Goal: Navigation & Orientation: Find specific page/section

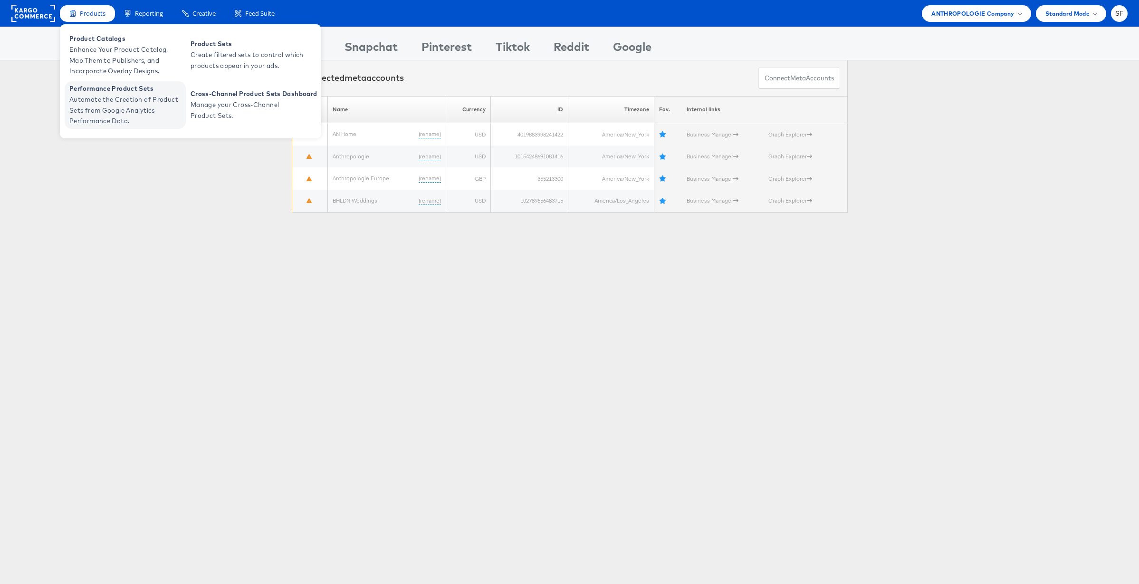
click at [99, 87] on span "Performance Product Sets" at bounding box center [126, 88] width 114 height 11
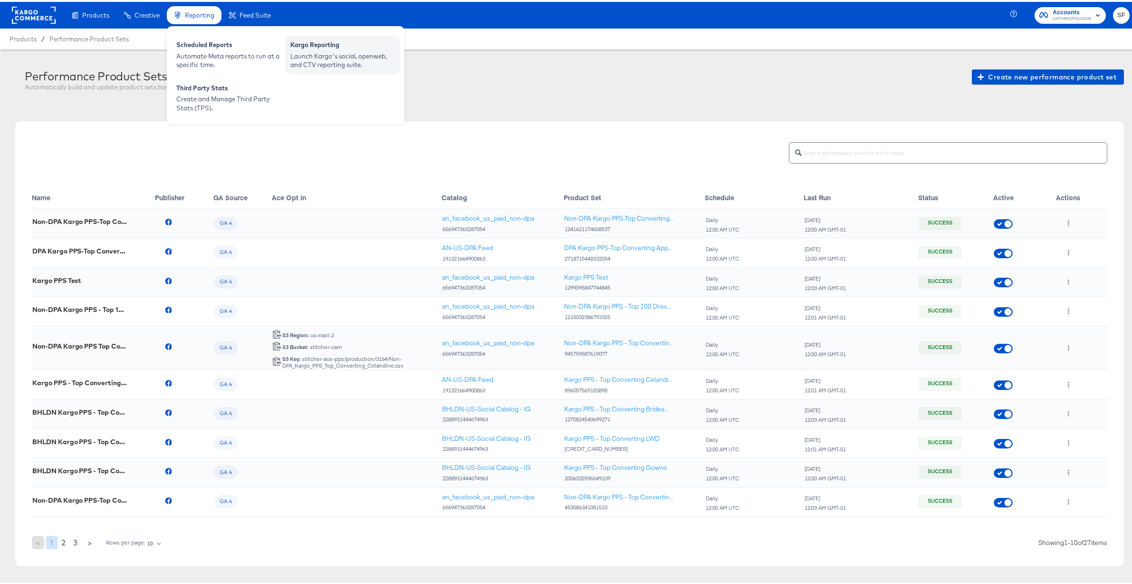
click at [304, 52] on div "Launch Kargo's social, openweb, and CTV reporting suite." at bounding box center [342, 59] width 105 height 18
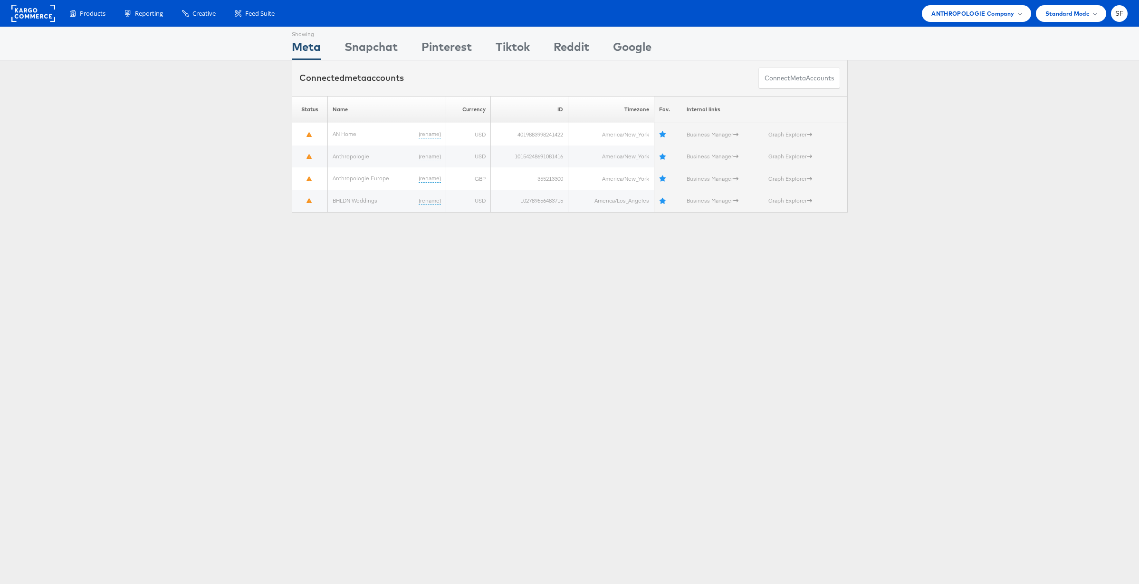
click at [40, 13] on rect at bounding box center [33, 13] width 44 height 17
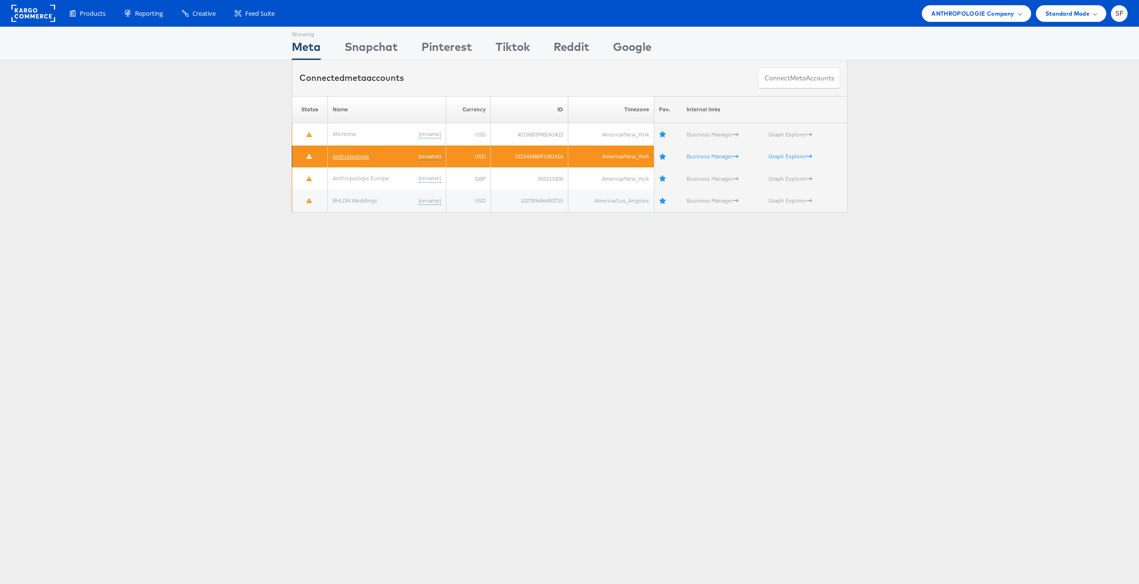
click at [349, 155] on link "Anthropologie" at bounding box center [351, 156] width 37 height 7
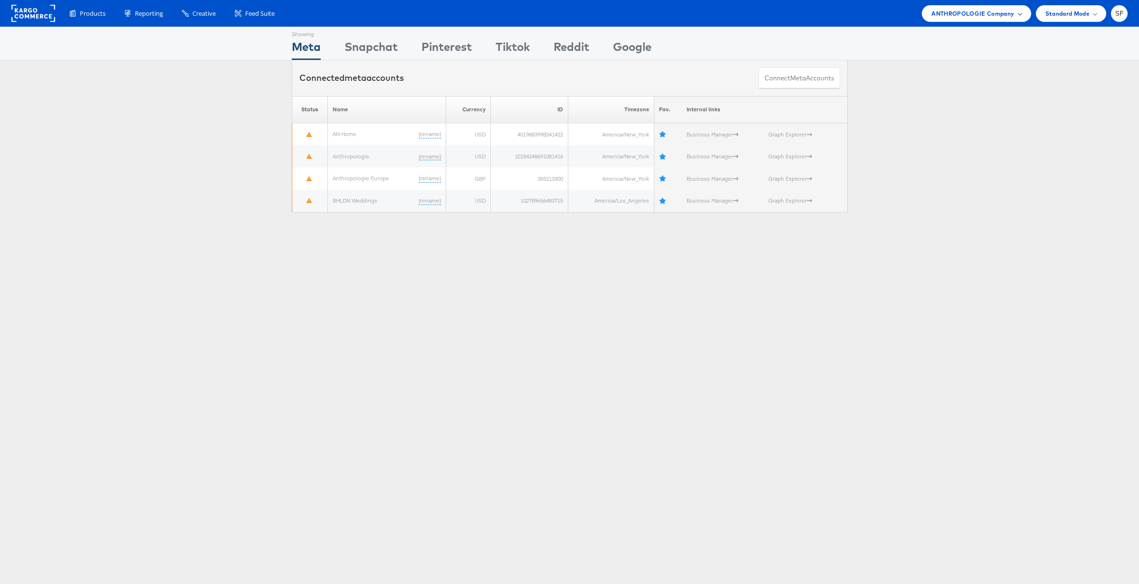
click at [1019, 12] on span at bounding box center [1019, 13] width 5 height 5
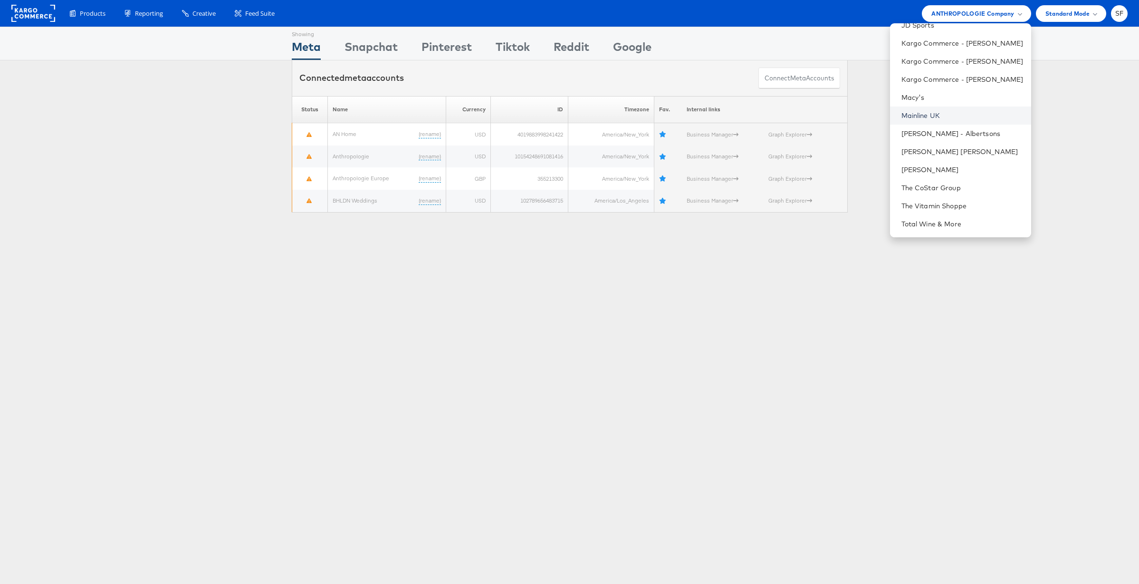
scroll to position [275, 0]
click at [934, 70] on link "Kargo Commerce - Shane Fox" at bounding box center [963, 67] width 122 height 10
